Goal: Navigation & Orientation: Find specific page/section

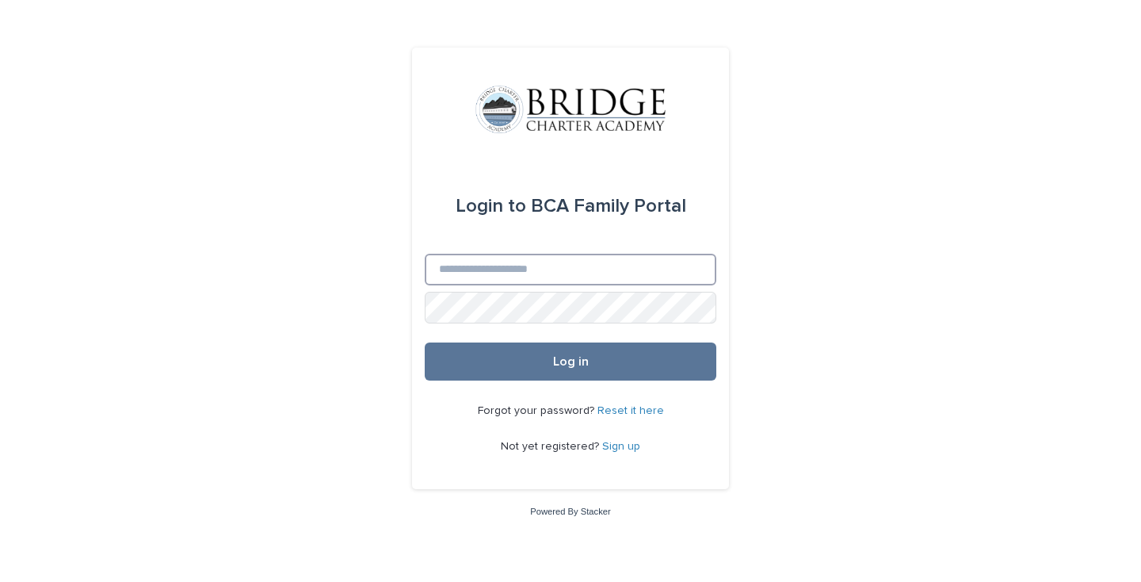
type input "**********"
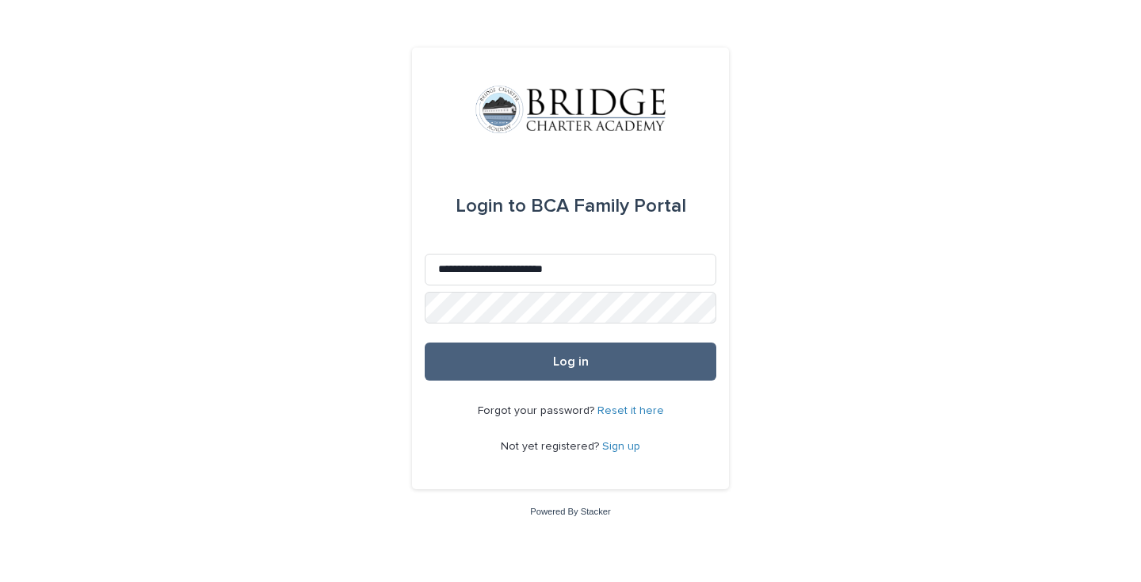
click at [573, 368] on button "Log in" at bounding box center [571, 361] width 292 height 38
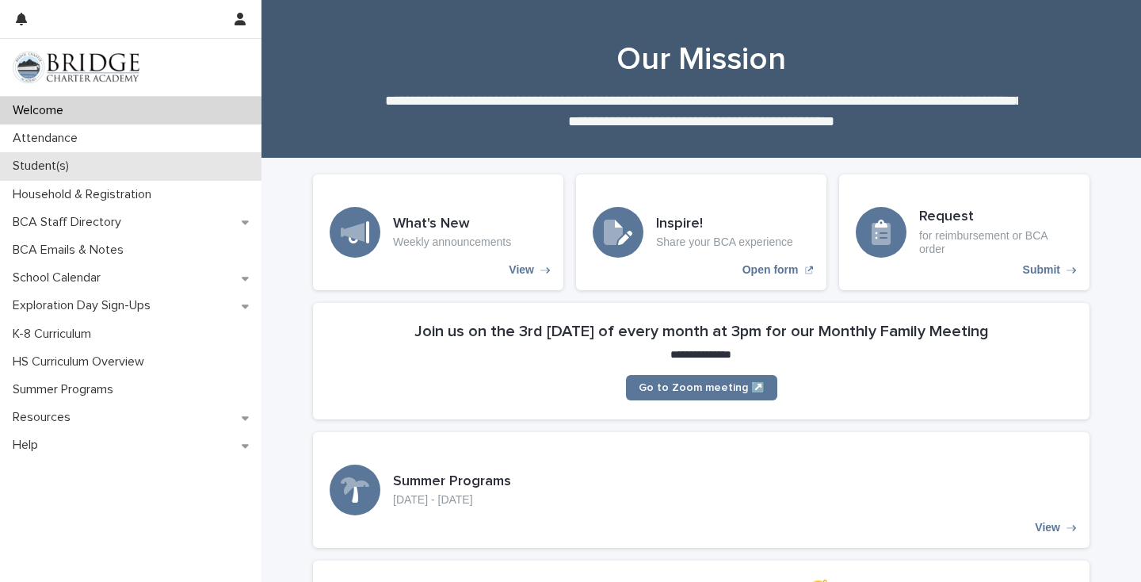
click at [55, 163] on p "Student(s)" at bounding box center [43, 165] width 75 height 15
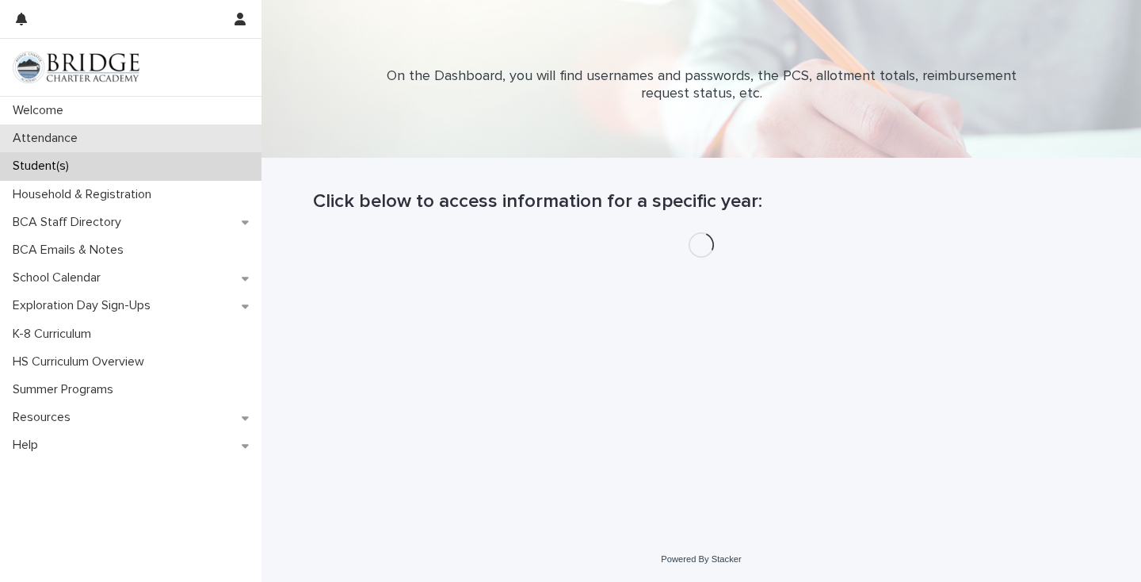
click at [45, 135] on p "Attendance" at bounding box center [48, 138] width 84 height 15
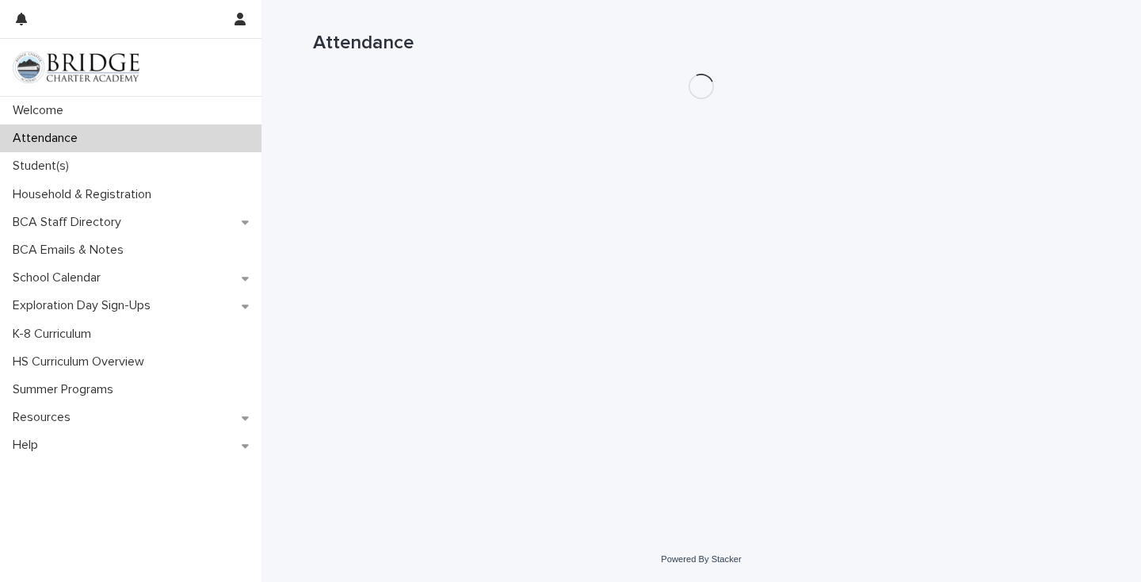
click at [48, 137] on p "Attendance" at bounding box center [48, 138] width 84 height 15
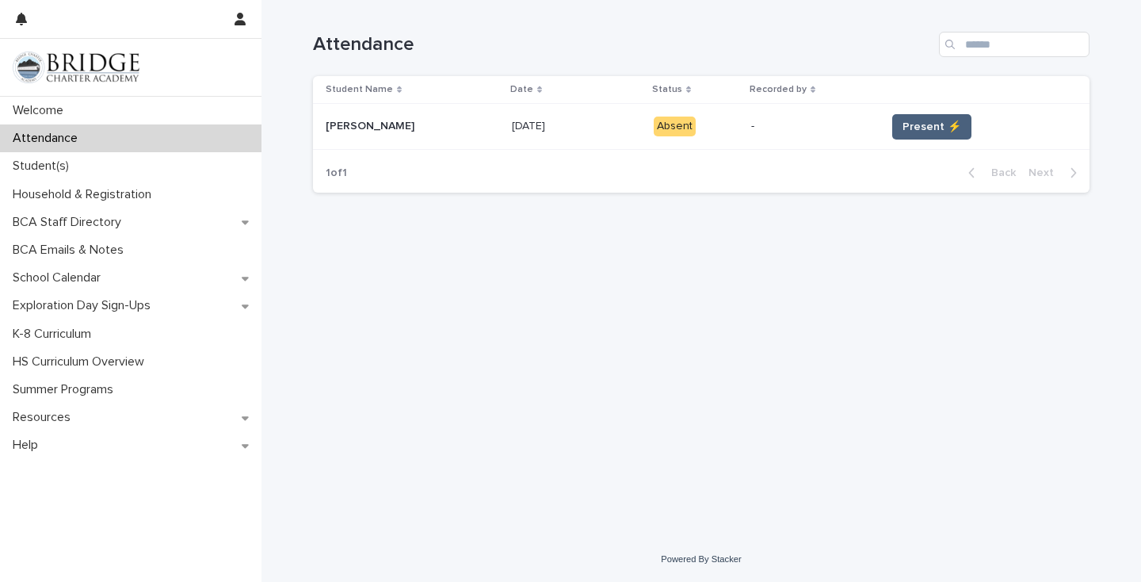
click at [910, 120] on span "Present ⚡" at bounding box center [932, 127] width 59 height 16
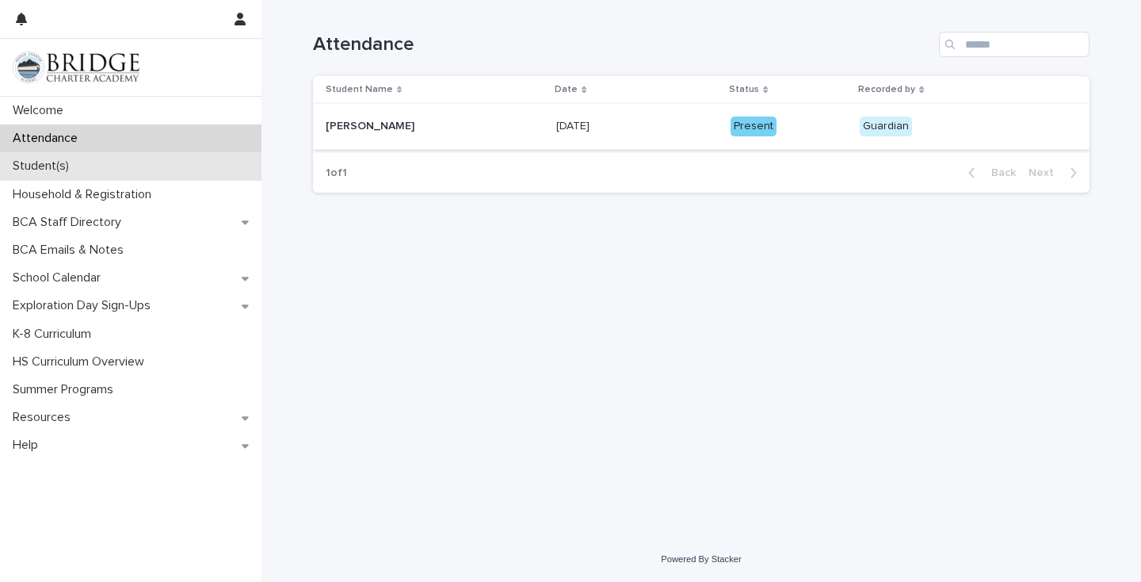
click at [100, 170] on div "Student(s)" at bounding box center [130, 166] width 261 height 28
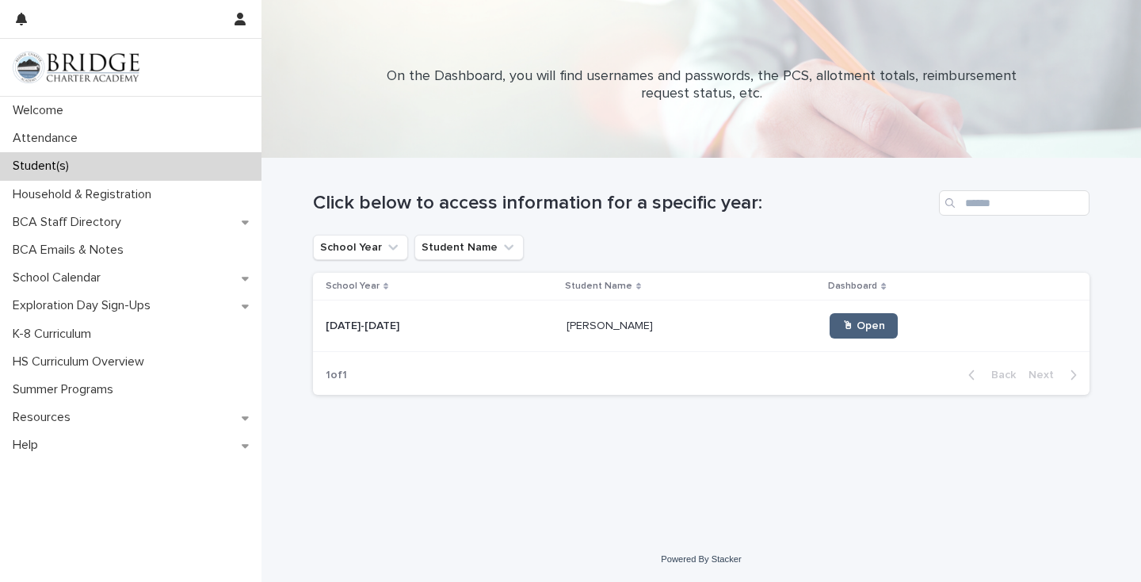
click at [842, 326] on span "🖱 Open" at bounding box center [863, 325] width 43 height 11
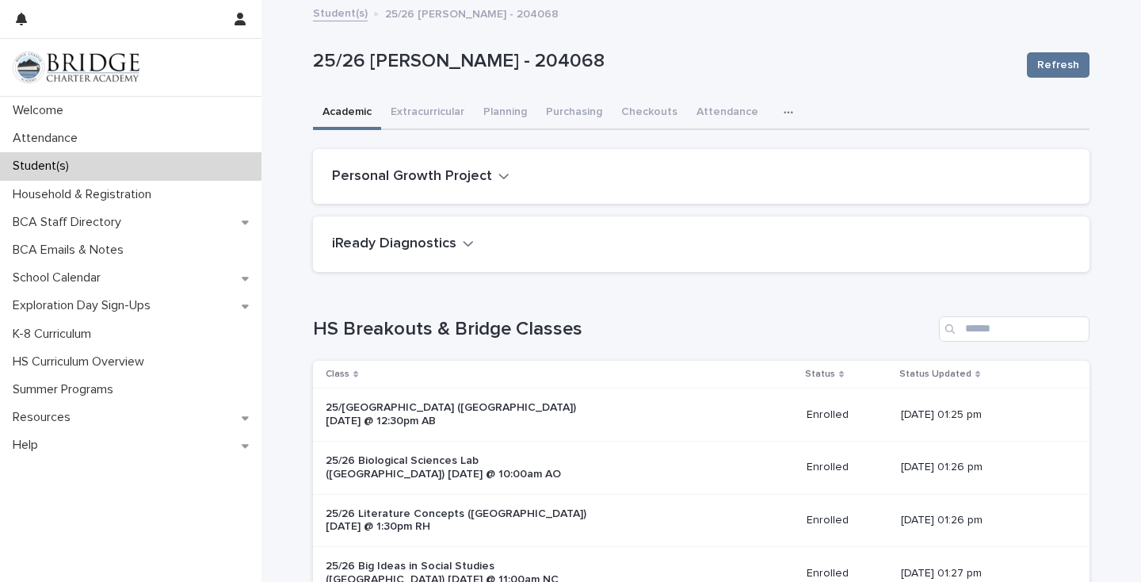
click at [466, 240] on icon "button" at bounding box center [468, 243] width 11 height 14
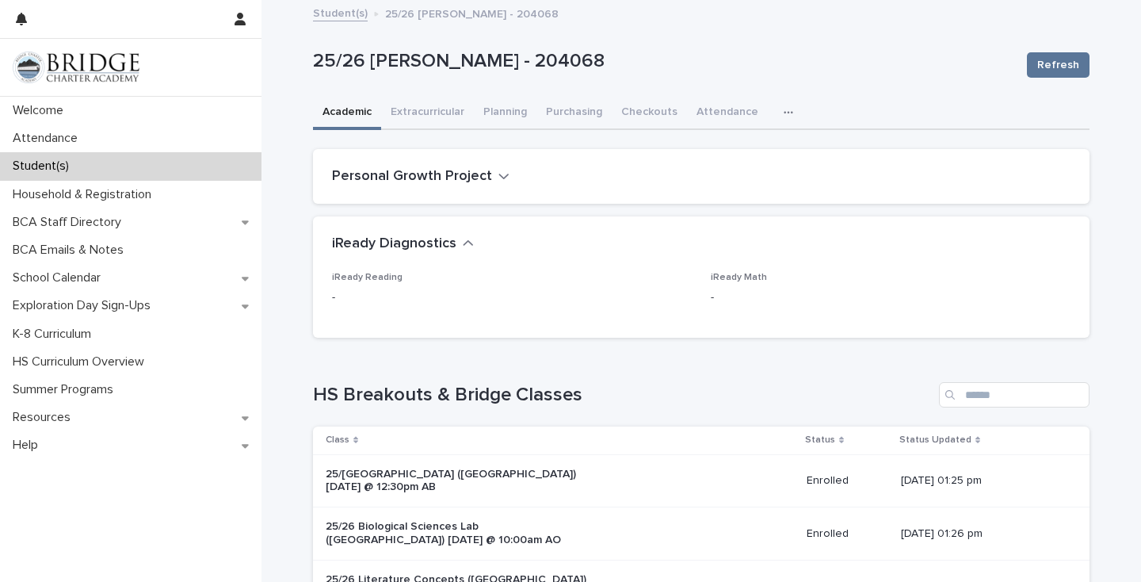
click at [499, 173] on icon "button" at bounding box center [503, 176] width 11 height 14
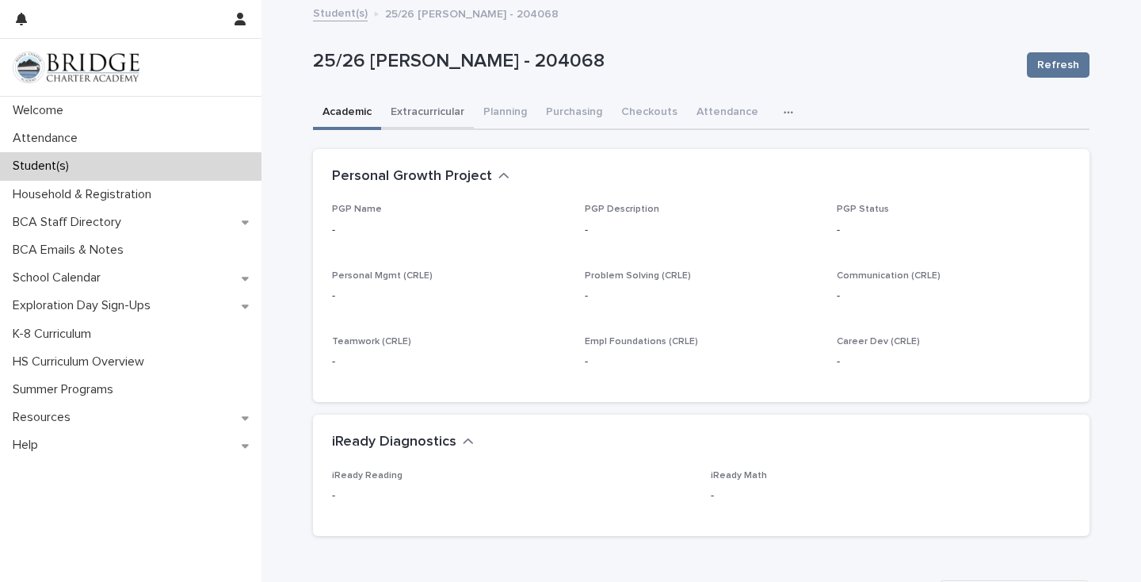
click at [437, 106] on button "Extracurricular" at bounding box center [427, 113] width 93 height 33
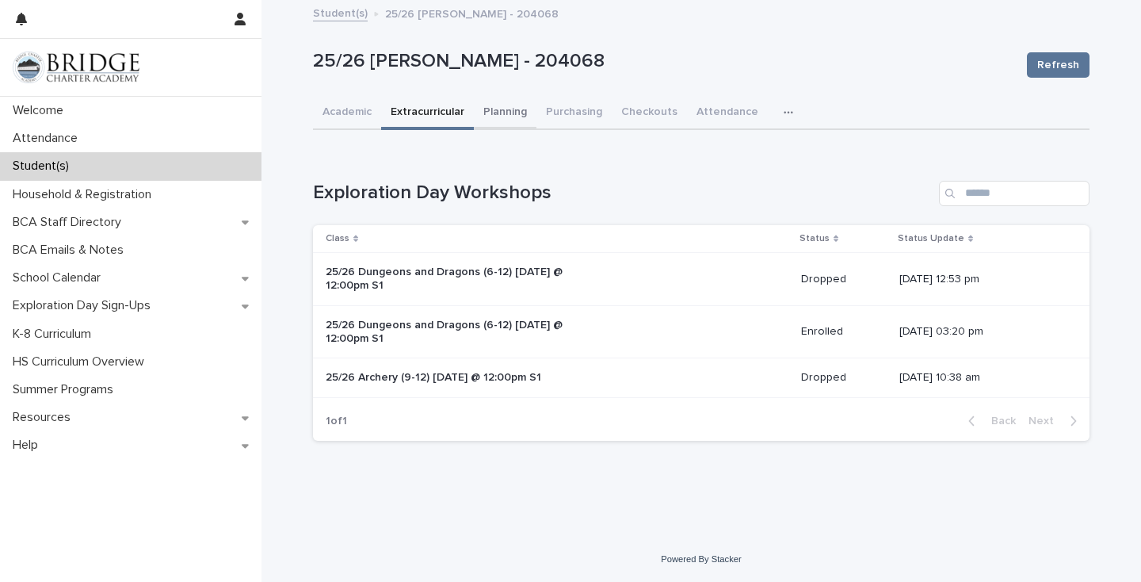
click at [504, 110] on button "Planning" at bounding box center [505, 113] width 63 height 33
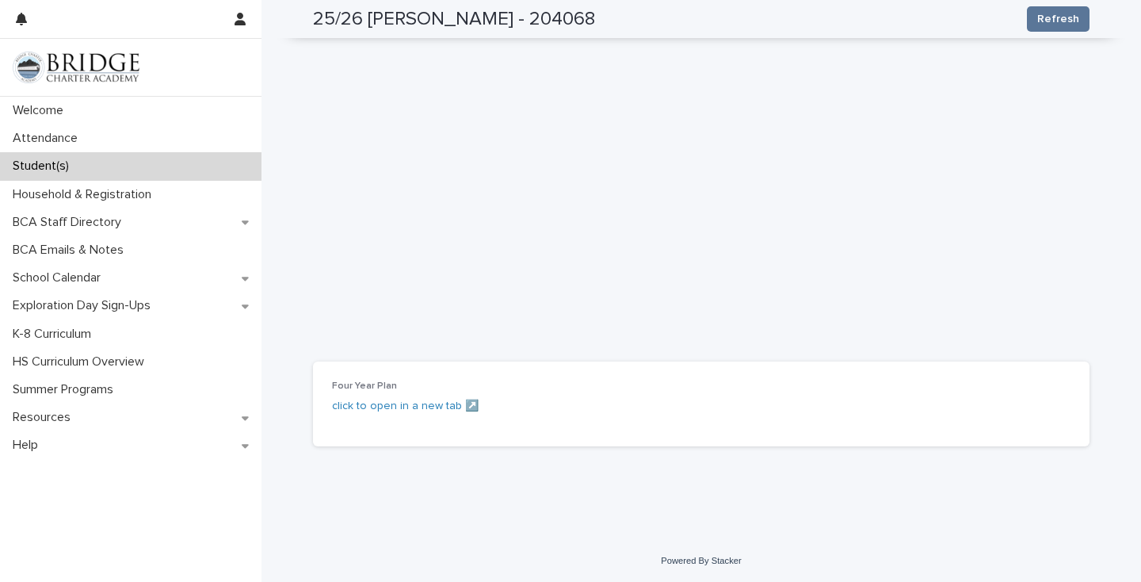
scroll to position [500, 0]
click at [445, 406] on link "click to open in a new tab﻿ ↗️" at bounding box center [405, 406] width 147 height 11
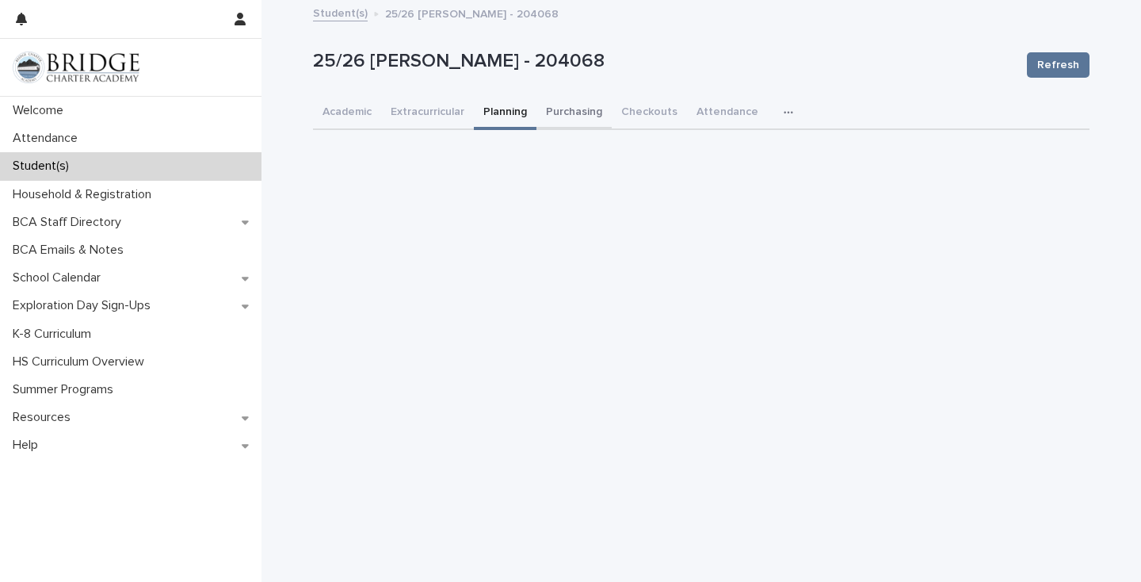
click at [570, 107] on button "Purchasing" at bounding box center [573, 113] width 75 height 33
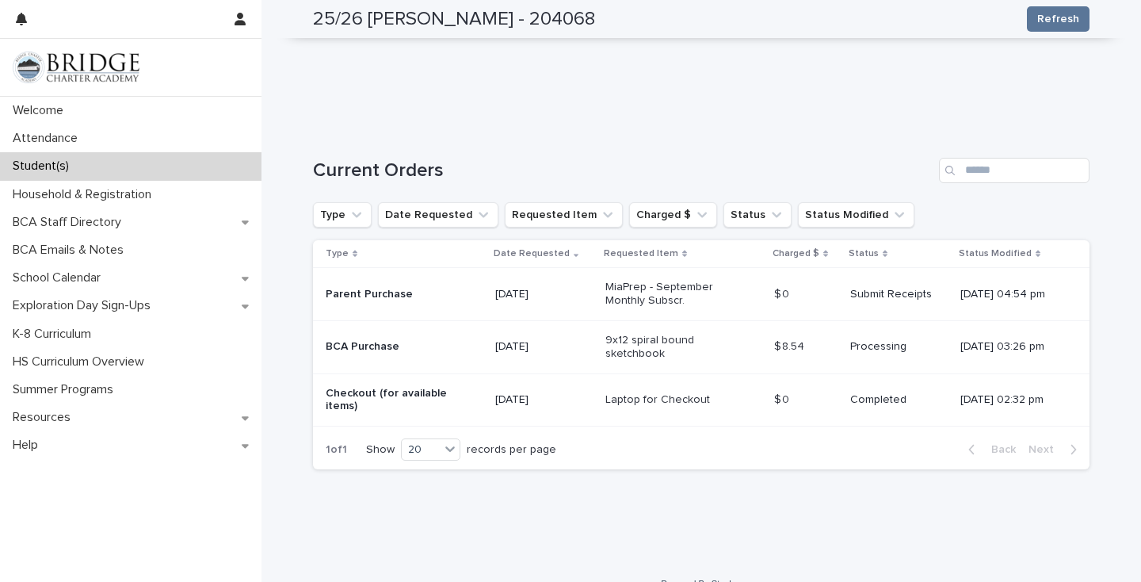
scroll to position [275, 0]
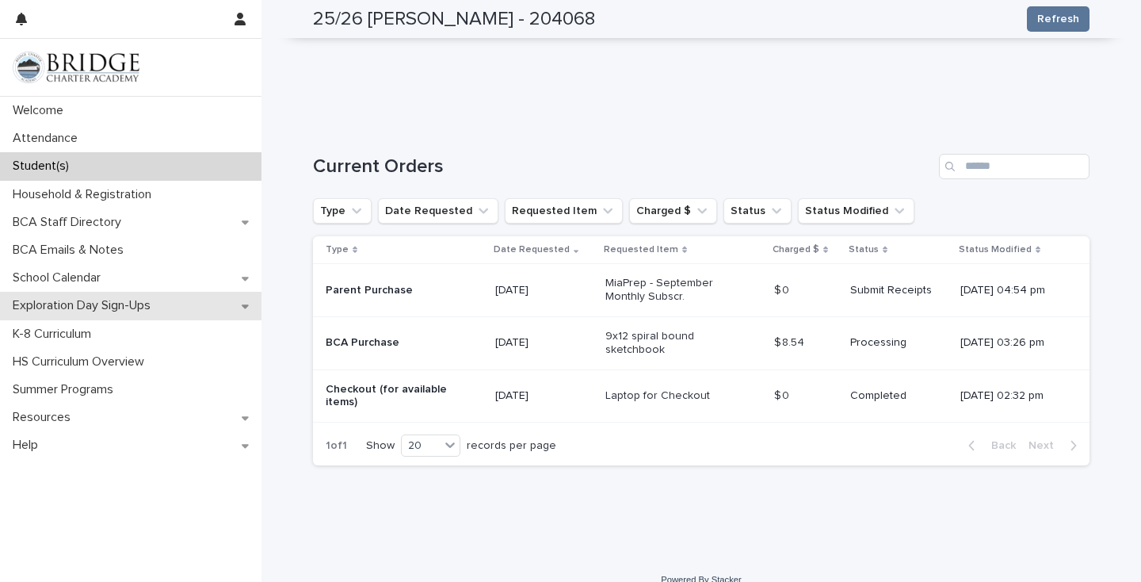
click at [102, 305] on p "Exploration Day Sign-Ups" at bounding box center [84, 305] width 157 height 15
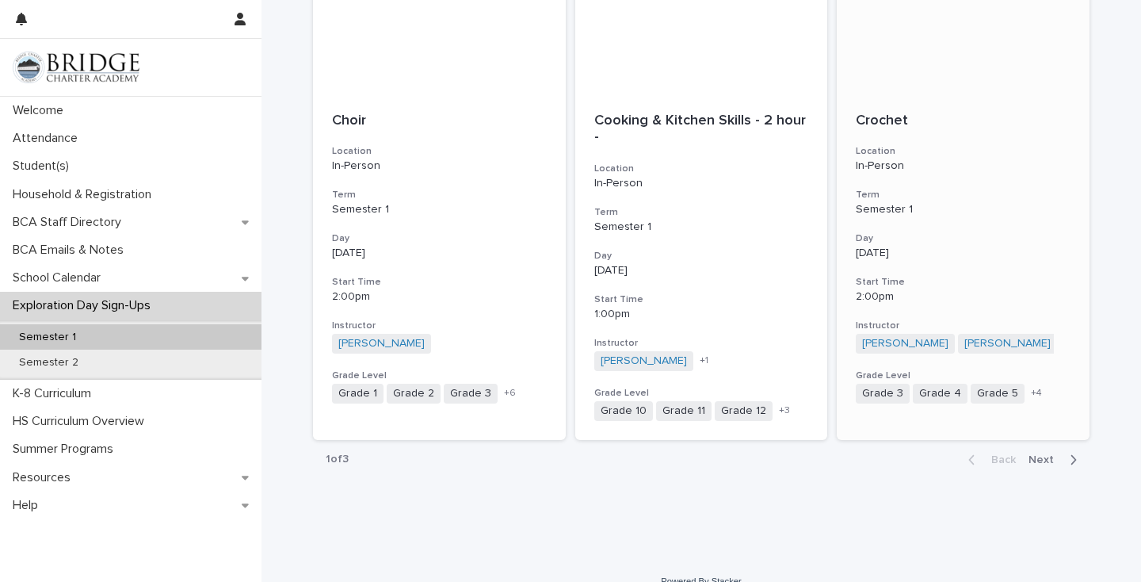
scroll to position [1767, 0]
click at [1048, 455] on span "Next" at bounding box center [1046, 460] width 35 height 11
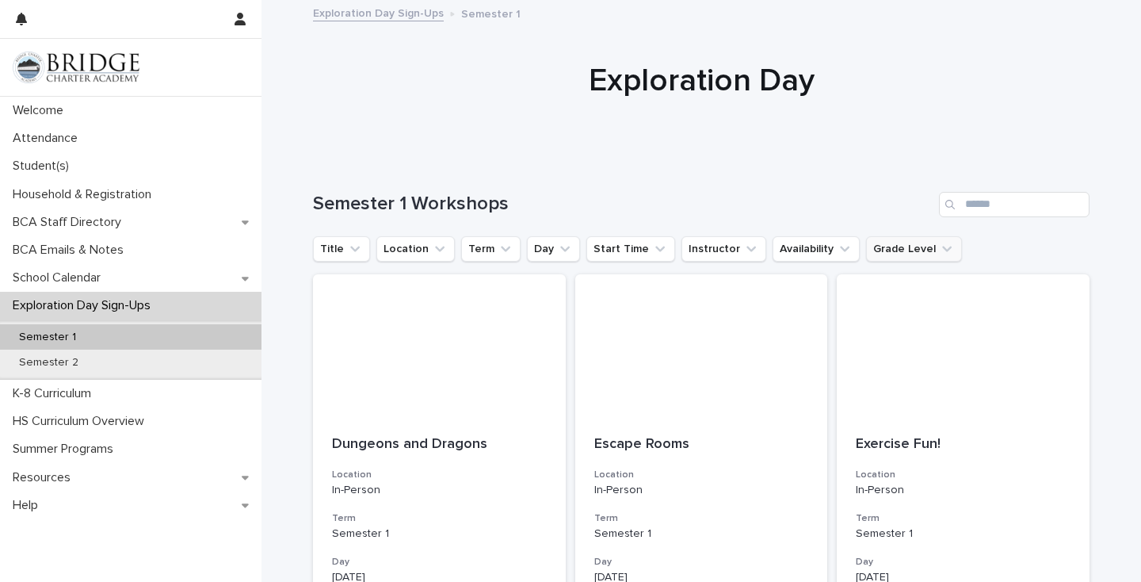
click at [889, 250] on button "Grade Level" at bounding box center [914, 248] width 96 height 25
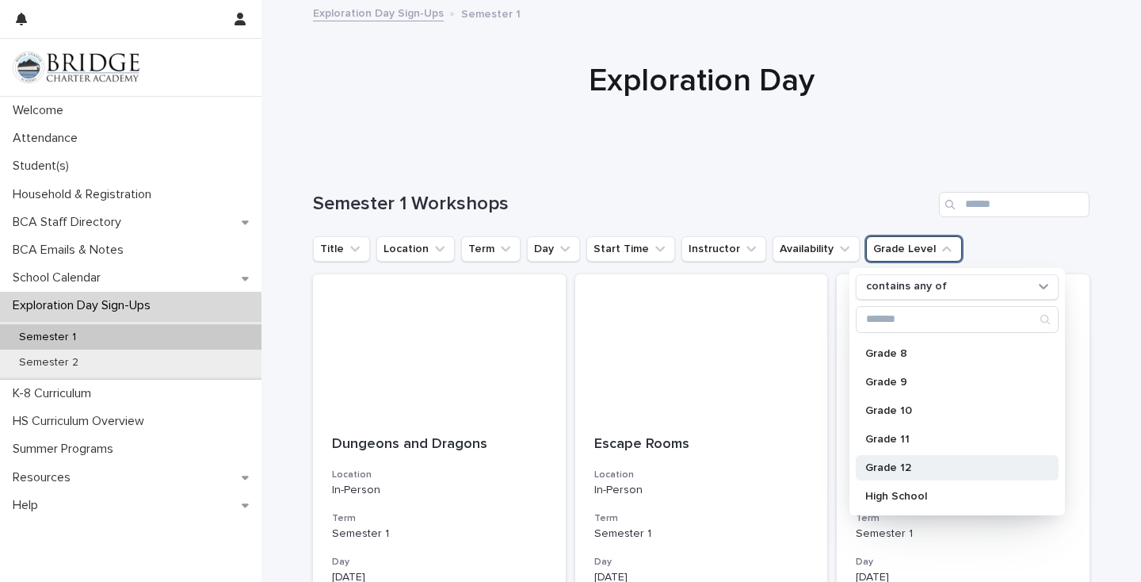
scroll to position [225, 0]
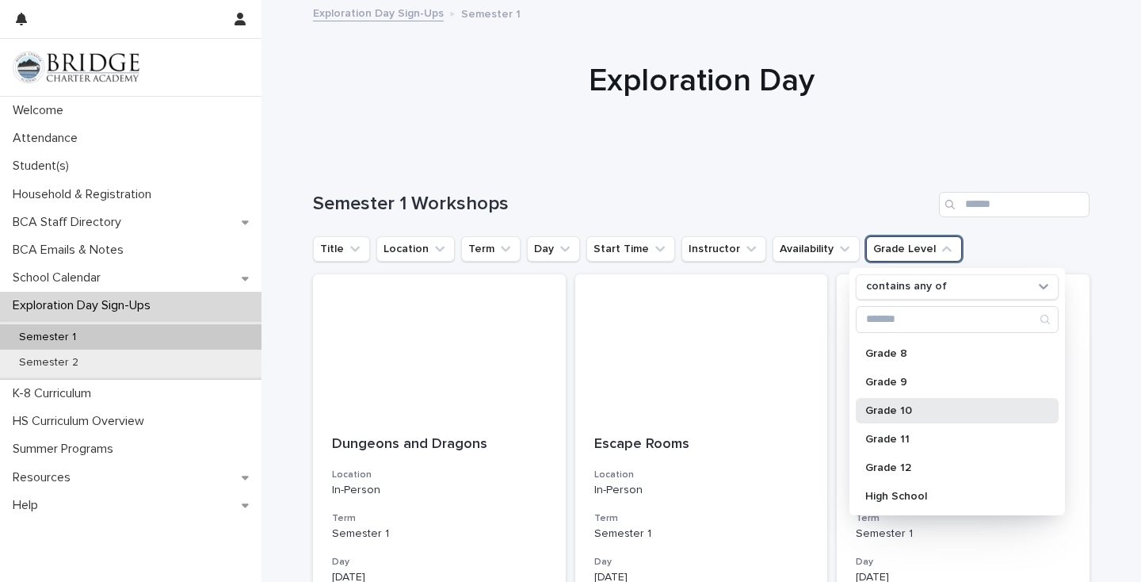
click at [889, 409] on p "Grade 10" at bounding box center [949, 410] width 168 height 11
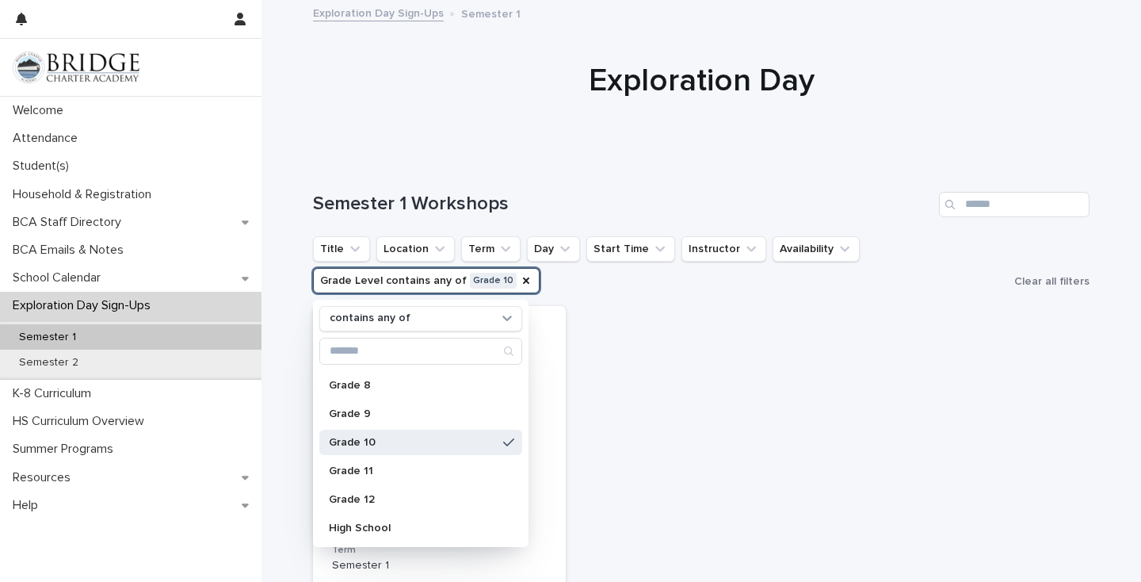
click at [700, 184] on div "Semester 1 Workshops" at bounding box center [701, 198] width 777 height 76
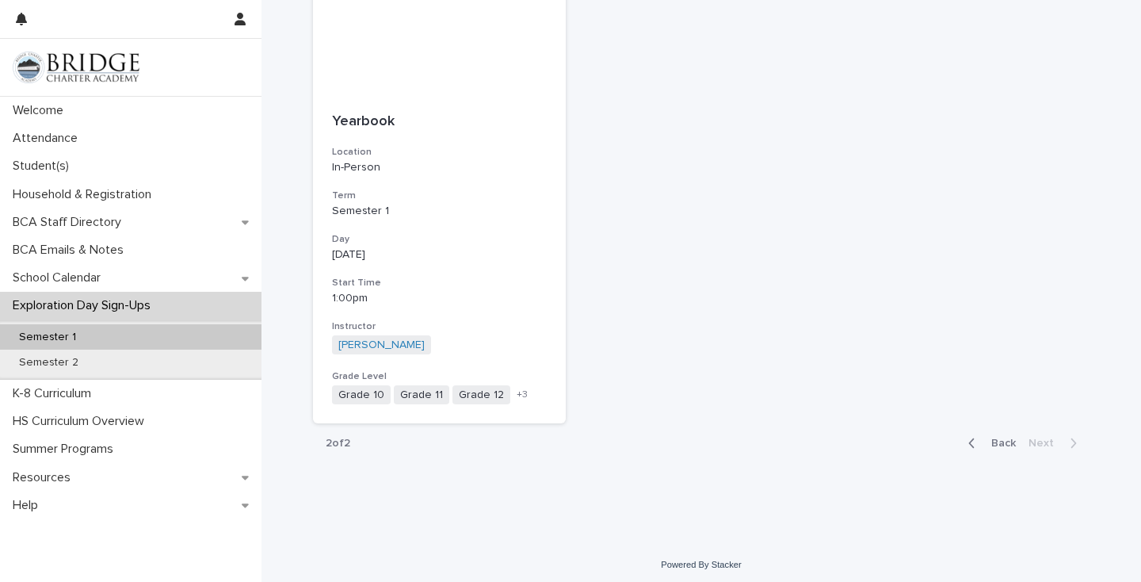
scroll to position [353, 0]
click at [1002, 438] on span "Back" at bounding box center [999, 443] width 34 height 11
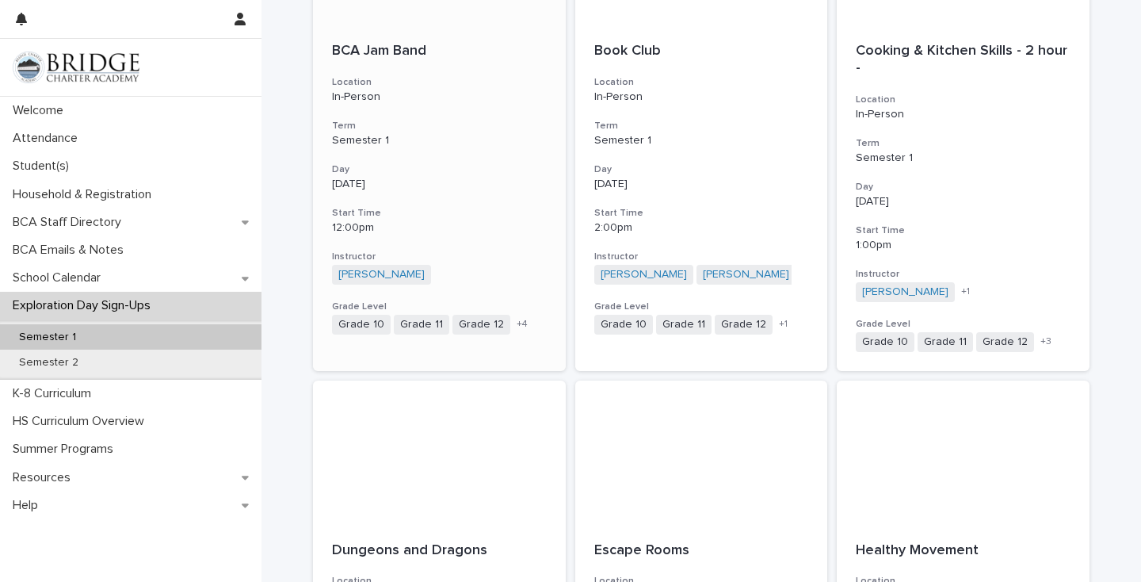
scroll to position [907, 0]
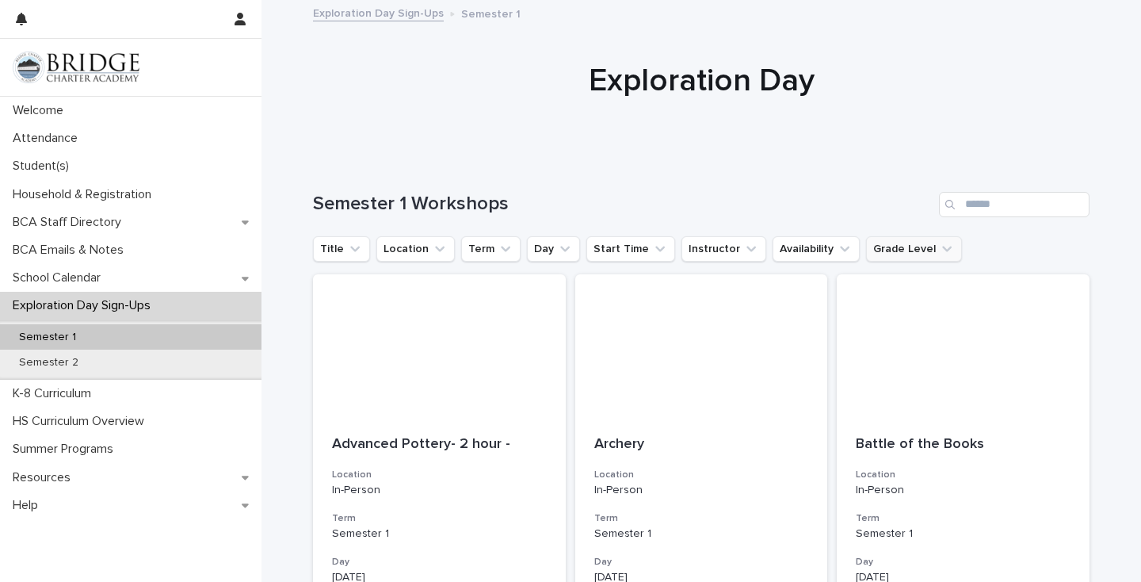
click at [916, 249] on button "Grade Level" at bounding box center [914, 248] width 96 height 25
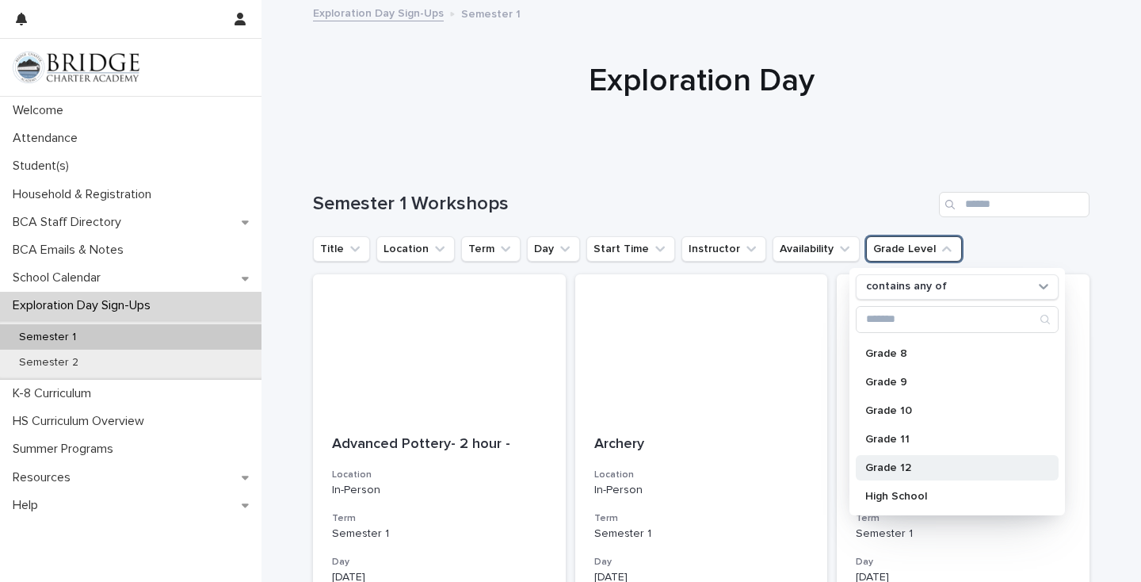
scroll to position [225, 0]
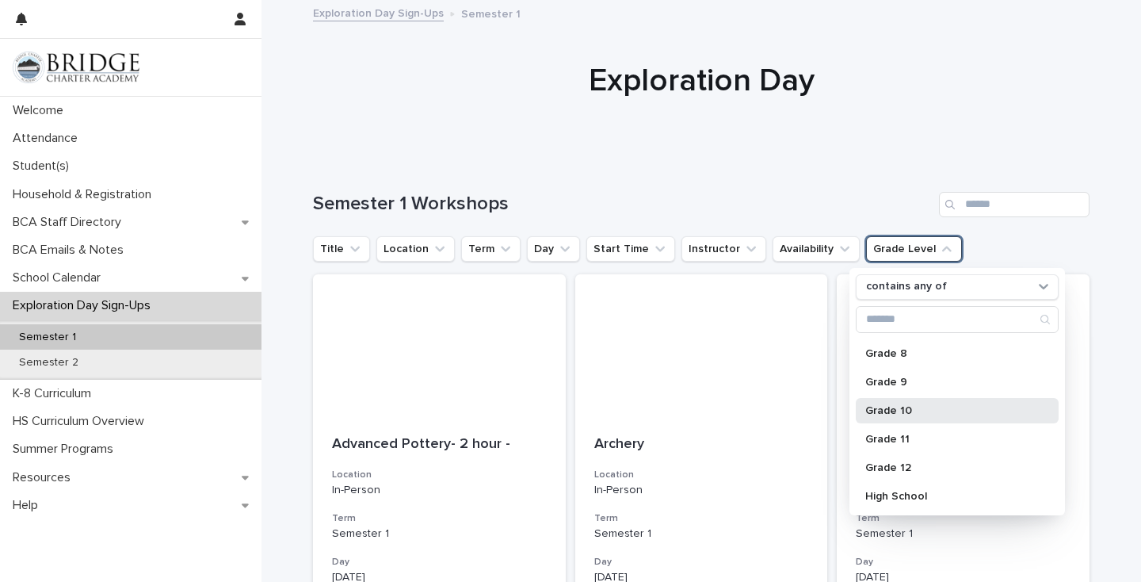
click at [894, 410] on p "Grade 10" at bounding box center [949, 410] width 168 height 11
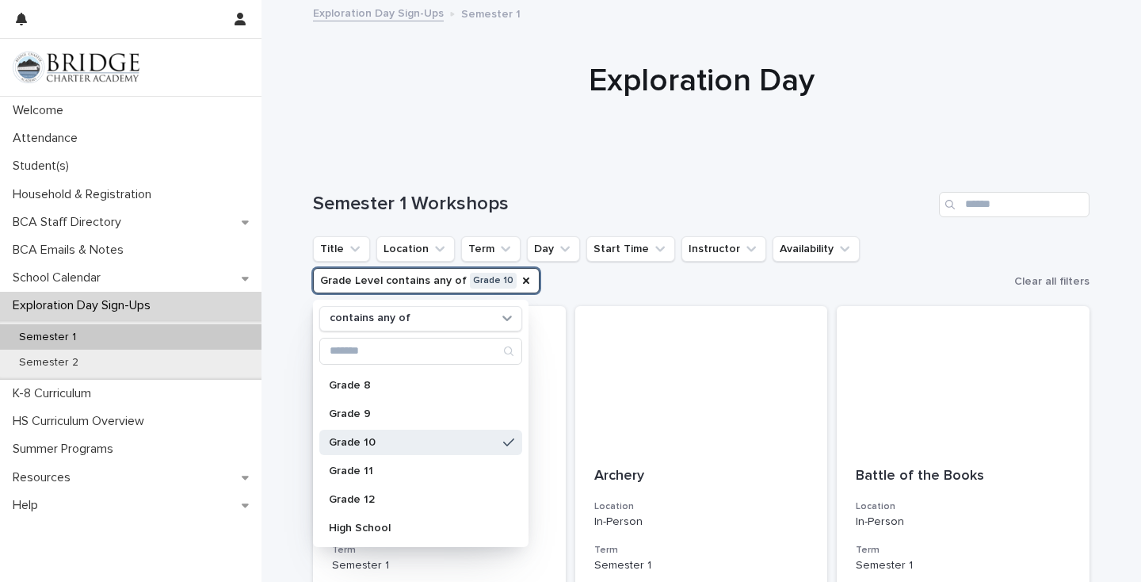
click at [634, 149] on div at bounding box center [701, 80] width 880 height 158
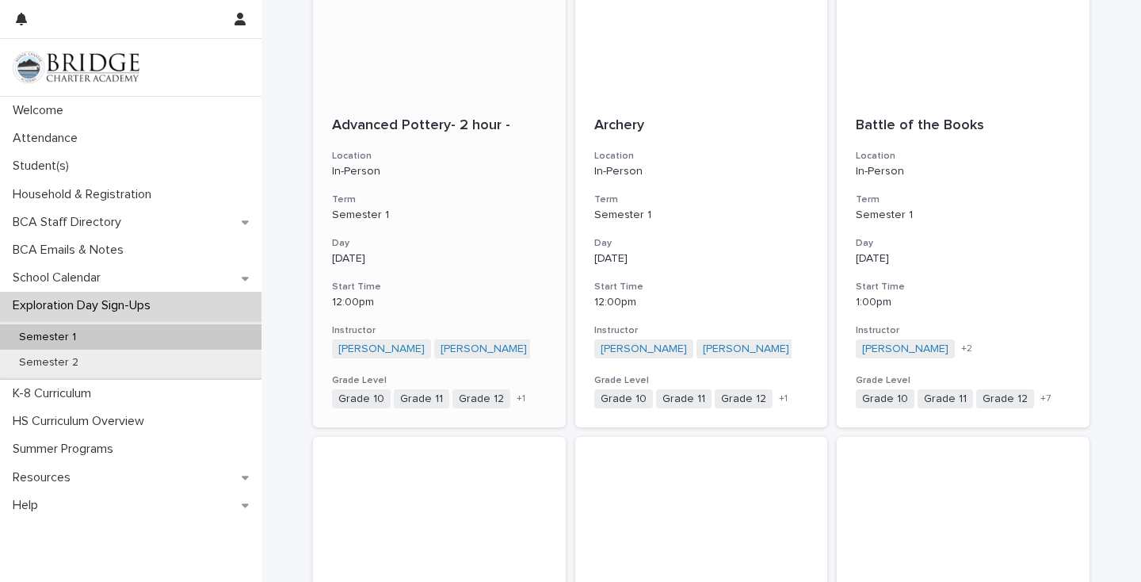
scroll to position [351, 0]
click at [120, 363] on div "Semester 2" at bounding box center [130, 362] width 261 height 26
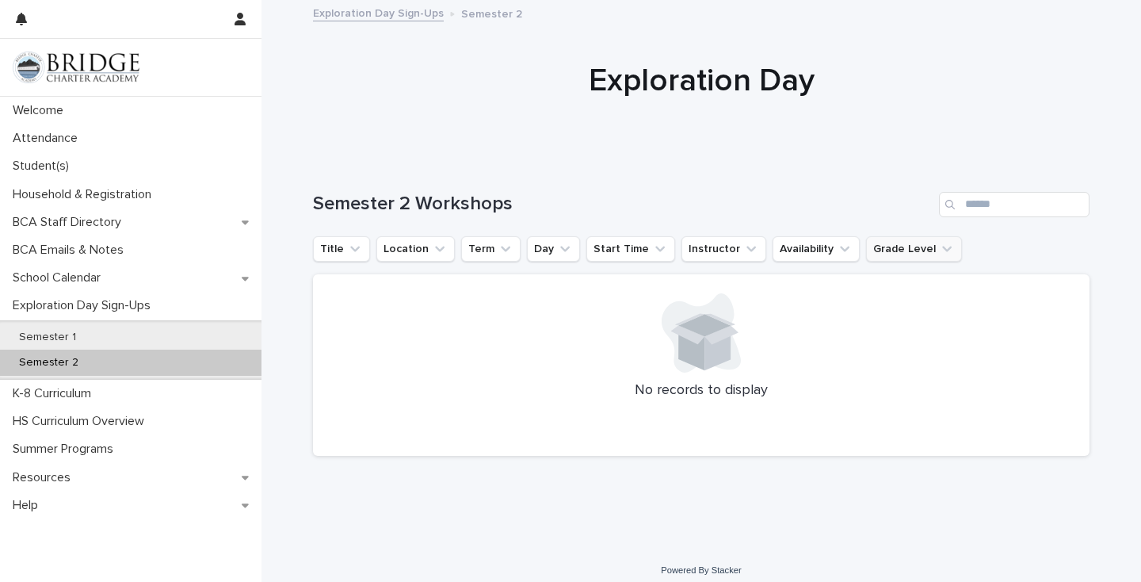
click at [906, 250] on button "Grade Level" at bounding box center [914, 248] width 96 height 25
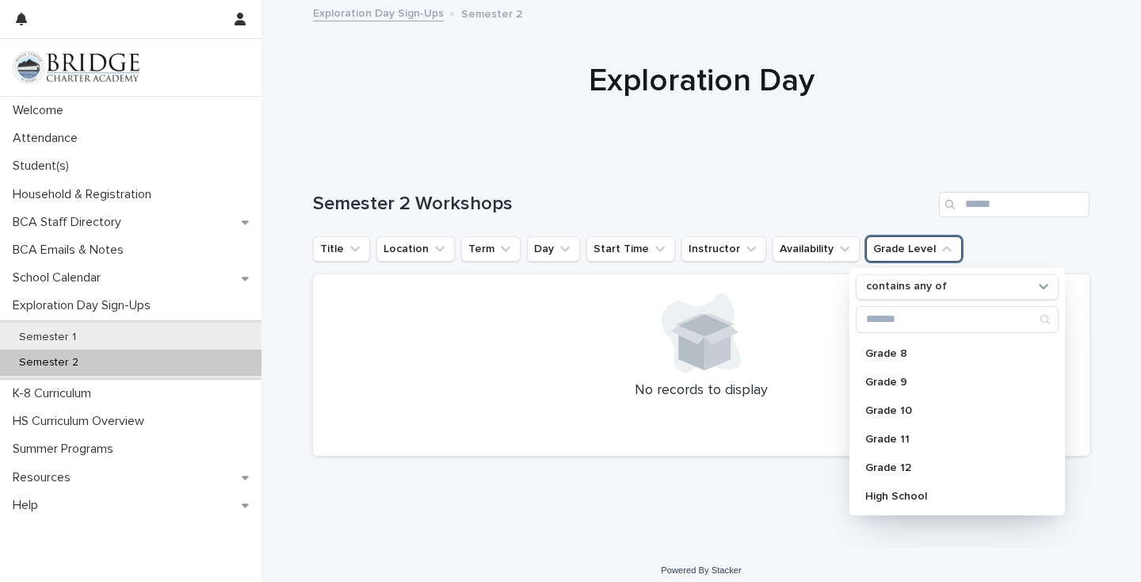
scroll to position [225, 0]
click at [887, 409] on p "Grade 10" at bounding box center [949, 410] width 168 height 11
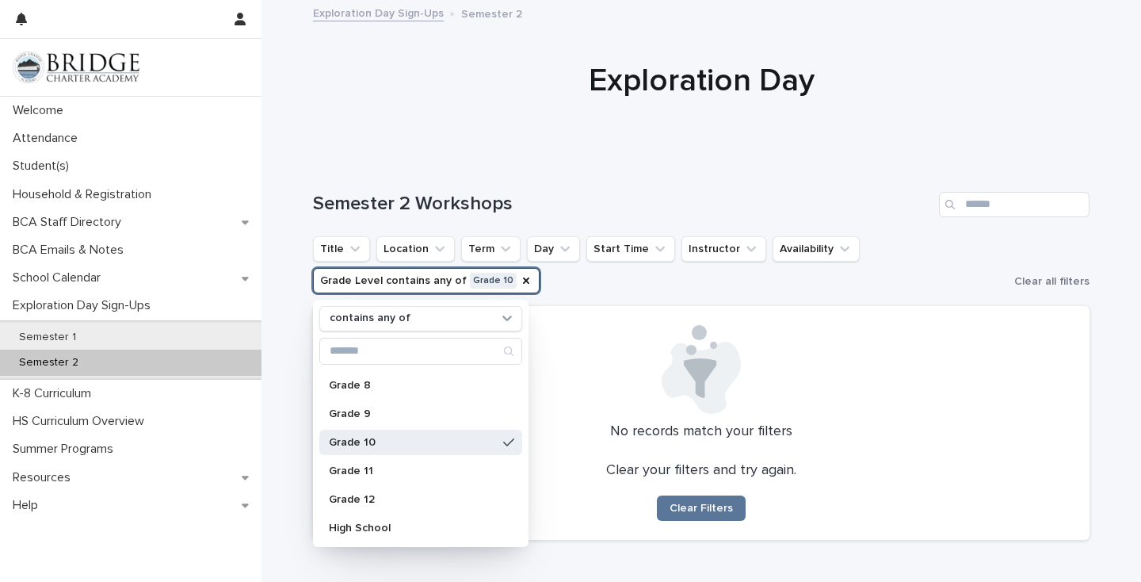
click at [609, 148] on div at bounding box center [701, 80] width 880 height 158
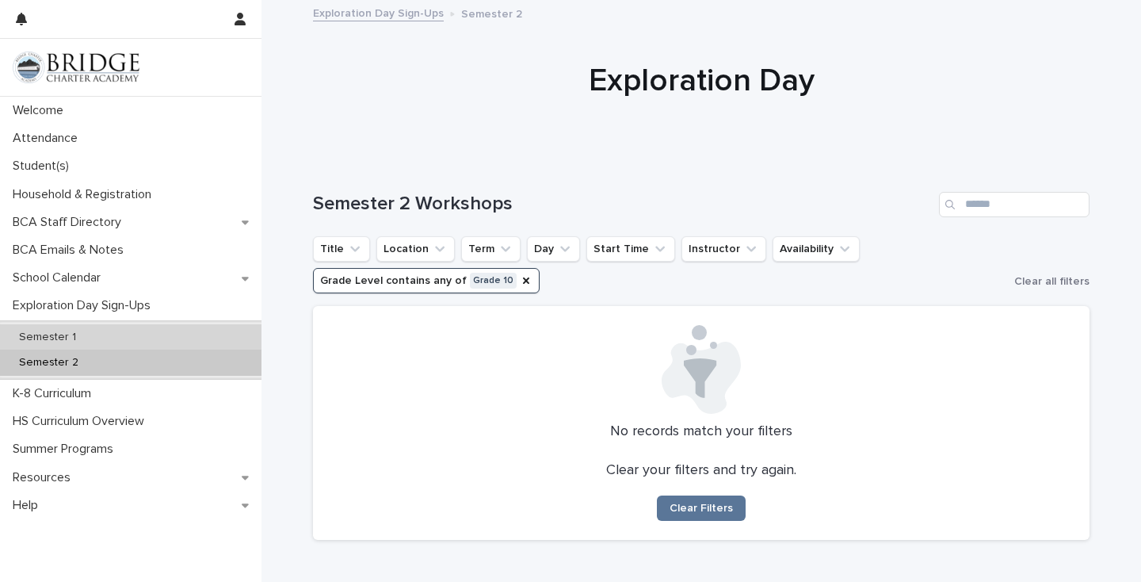
click at [93, 326] on div "Semester 1" at bounding box center [130, 337] width 261 height 26
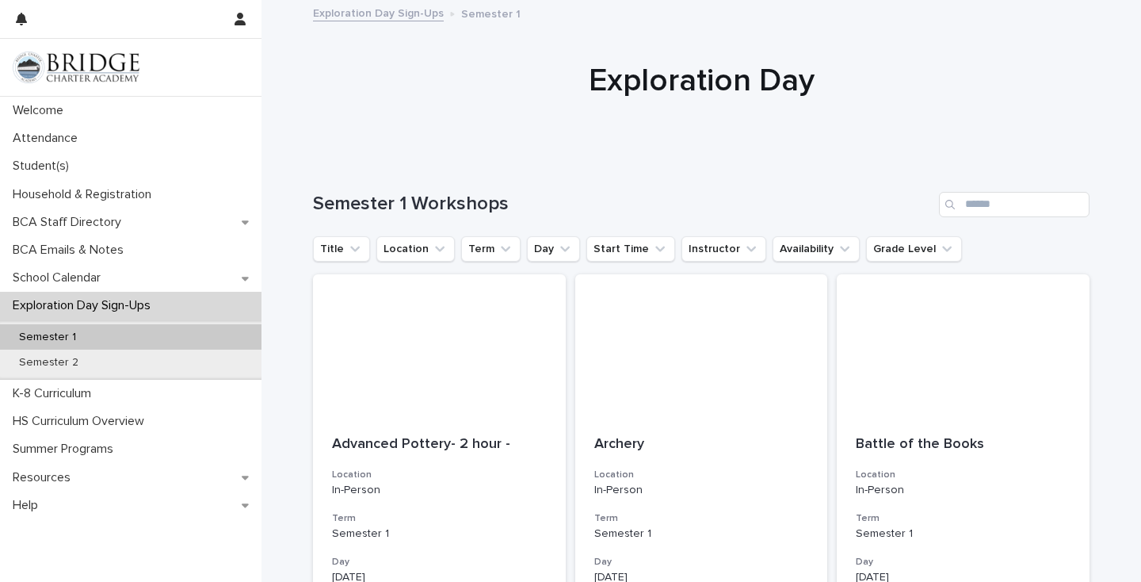
click at [86, 309] on p "Exploration Day Sign-Ups" at bounding box center [84, 305] width 157 height 15
click at [113, 274] on p "School Calendar" at bounding box center [59, 277] width 107 height 15
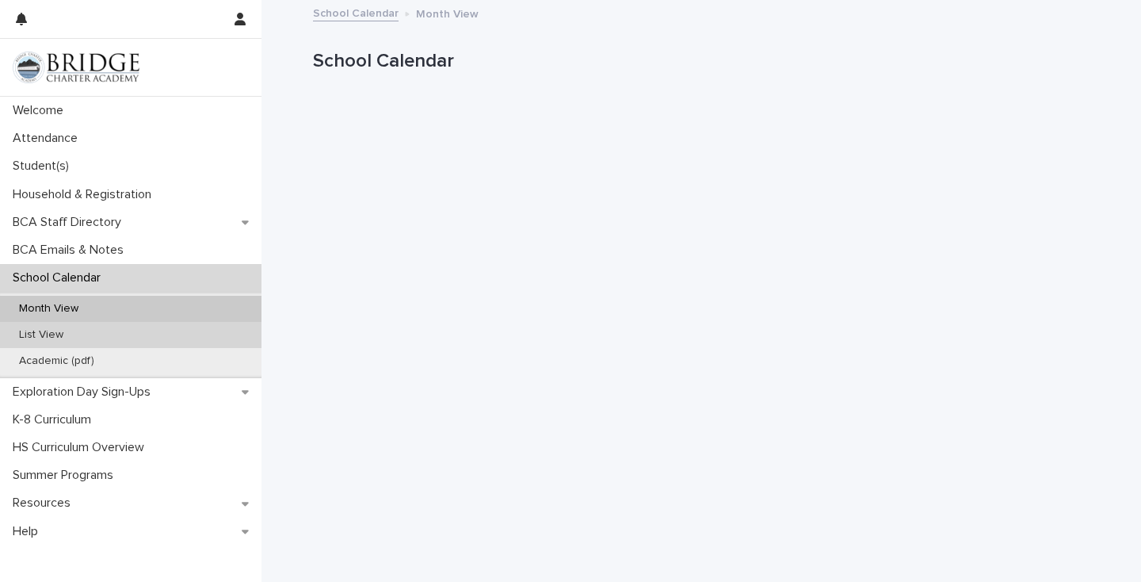
click at [101, 335] on div "List View" at bounding box center [130, 335] width 261 height 26
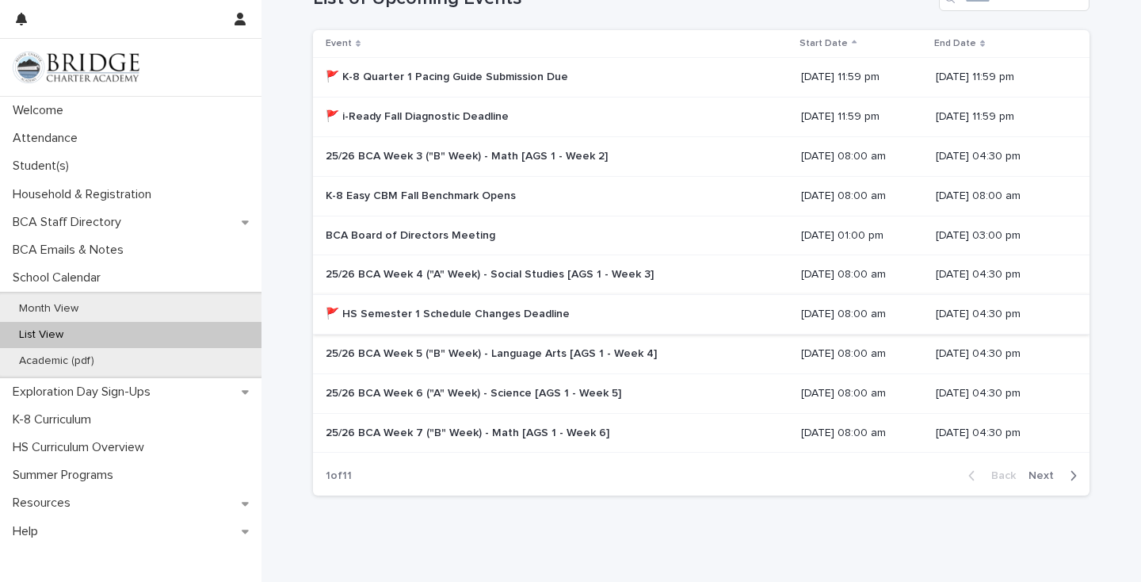
scroll to position [209, 0]
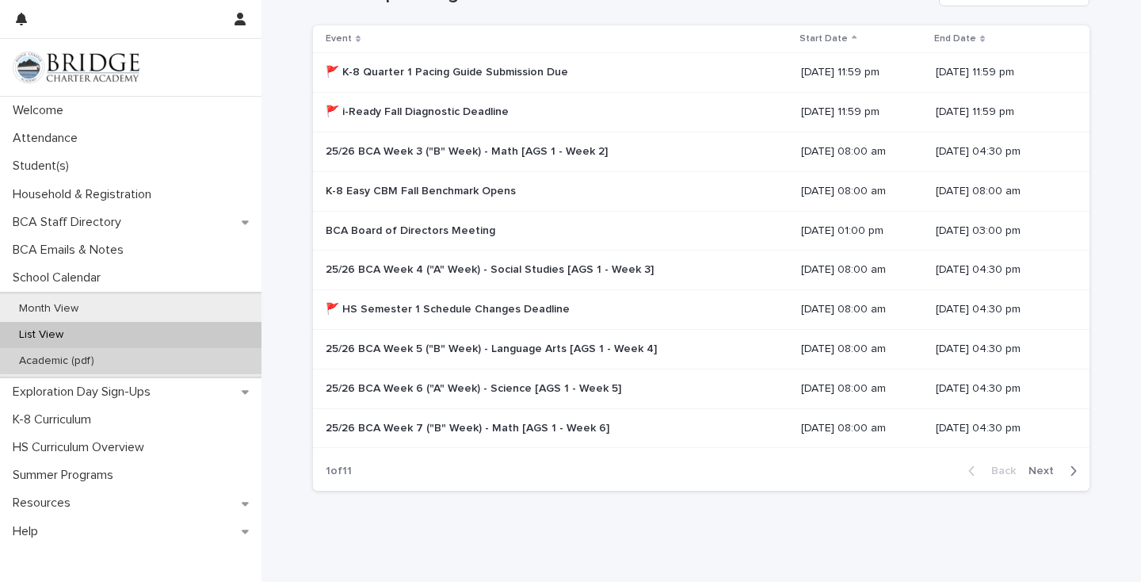
click at [71, 358] on p "Academic (pdf)" at bounding box center [56, 360] width 101 height 13
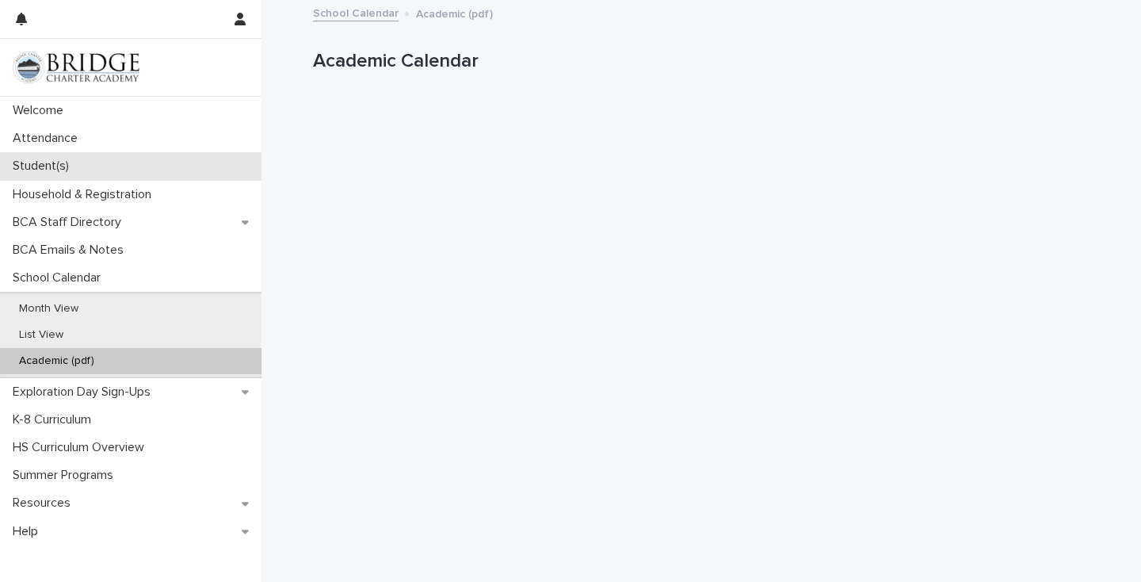
click at [37, 171] on p "Student(s)" at bounding box center [43, 165] width 75 height 15
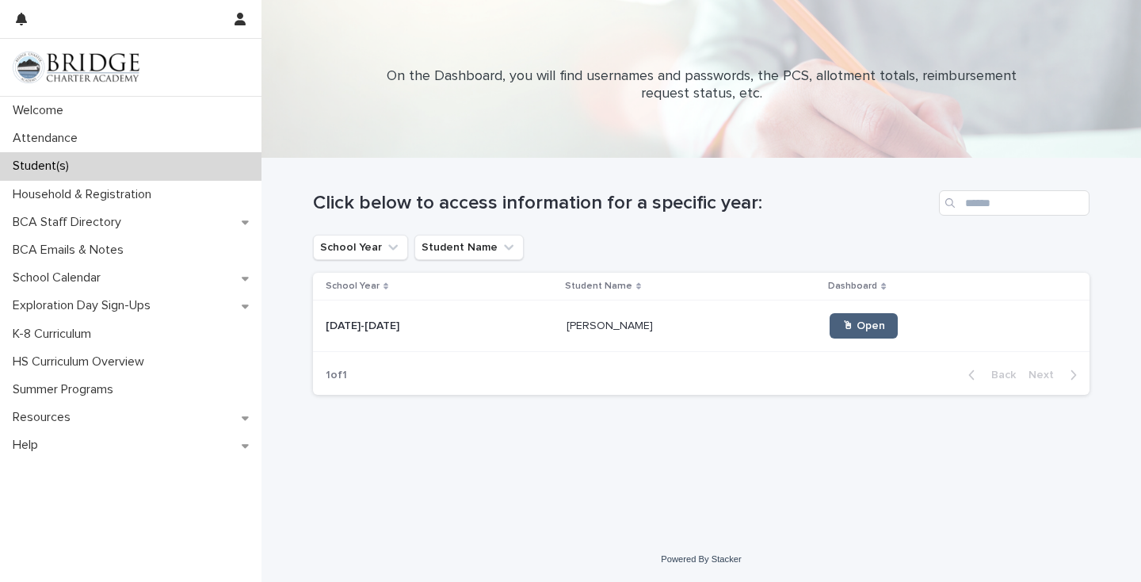
click at [842, 326] on span "🖱 Open" at bounding box center [863, 325] width 43 height 11
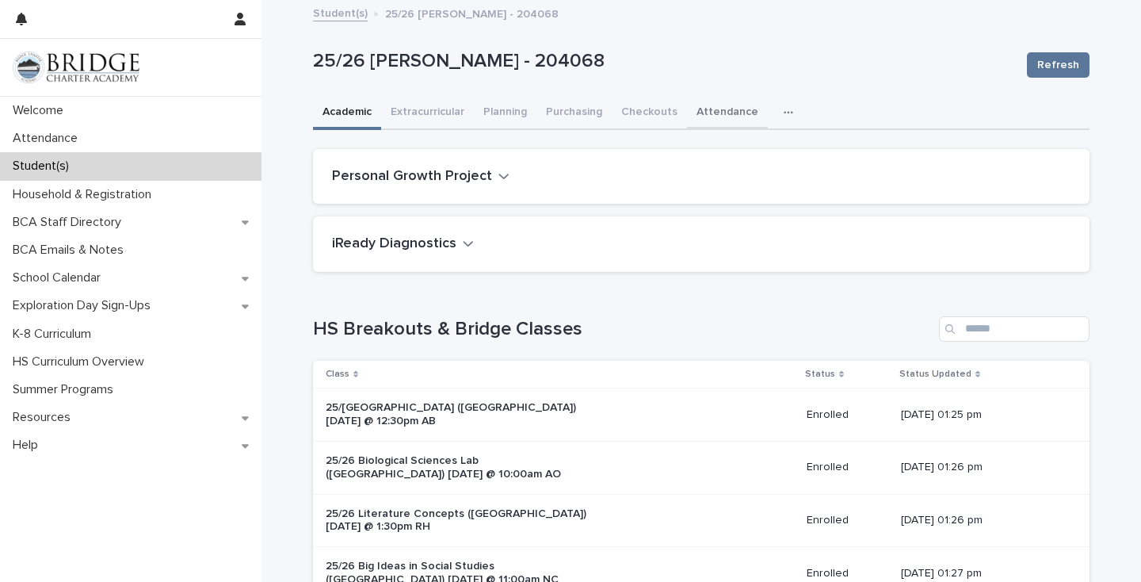
click at [708, 112] on button "Attendance" at bounding box center [727, 113] width 81 height 33
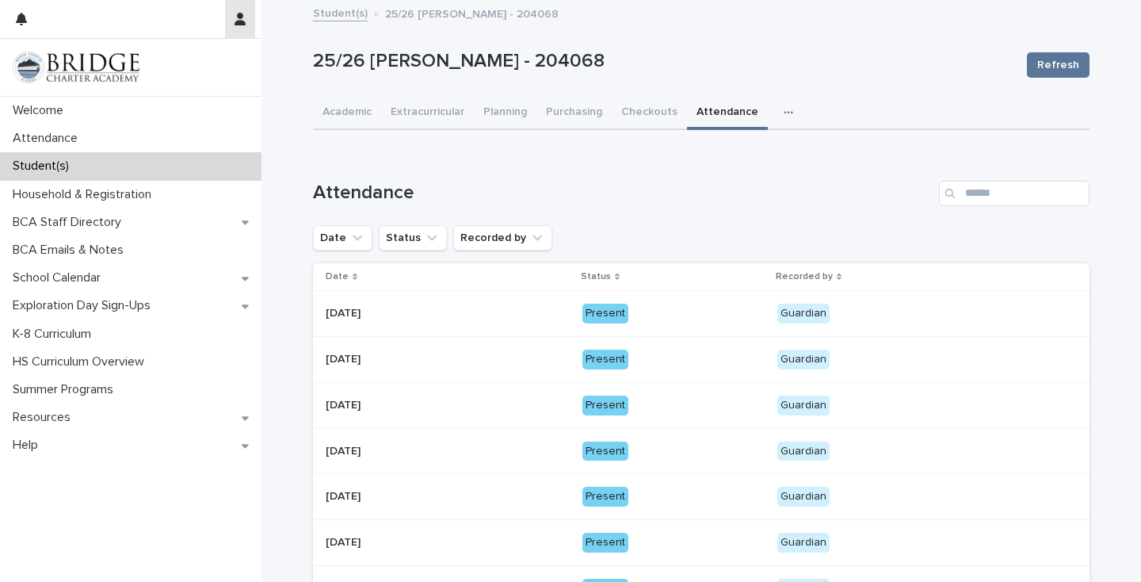
click at [242, 22] on icon "button" at bounding box center [240, 19] width 11 height 13
click at [183, 65] on p "Log Out" at bounding box center [194, 67] width 100 height 27
